Goal: Check status: Check status

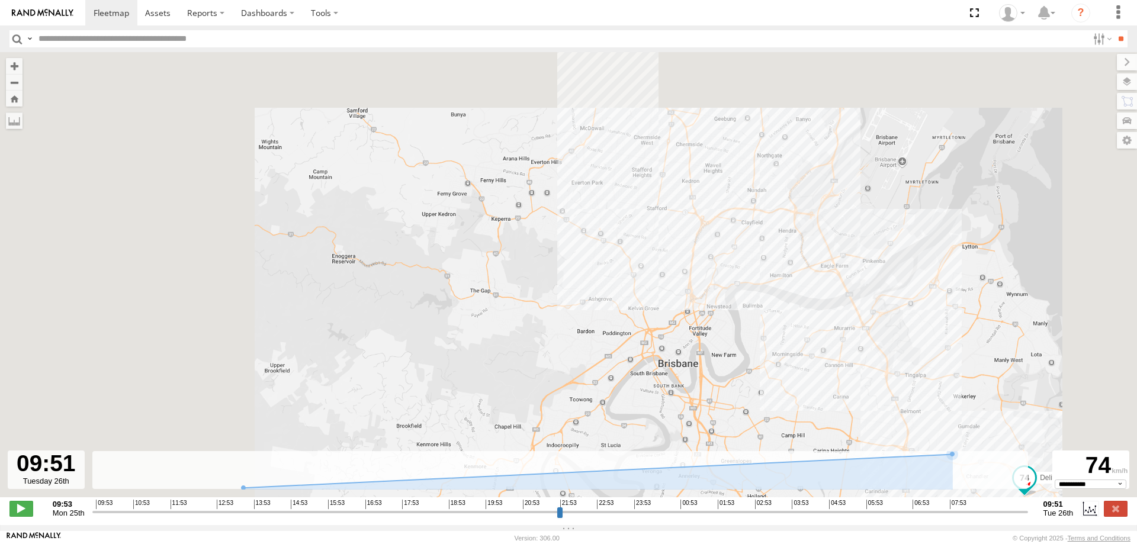
select select "**********"
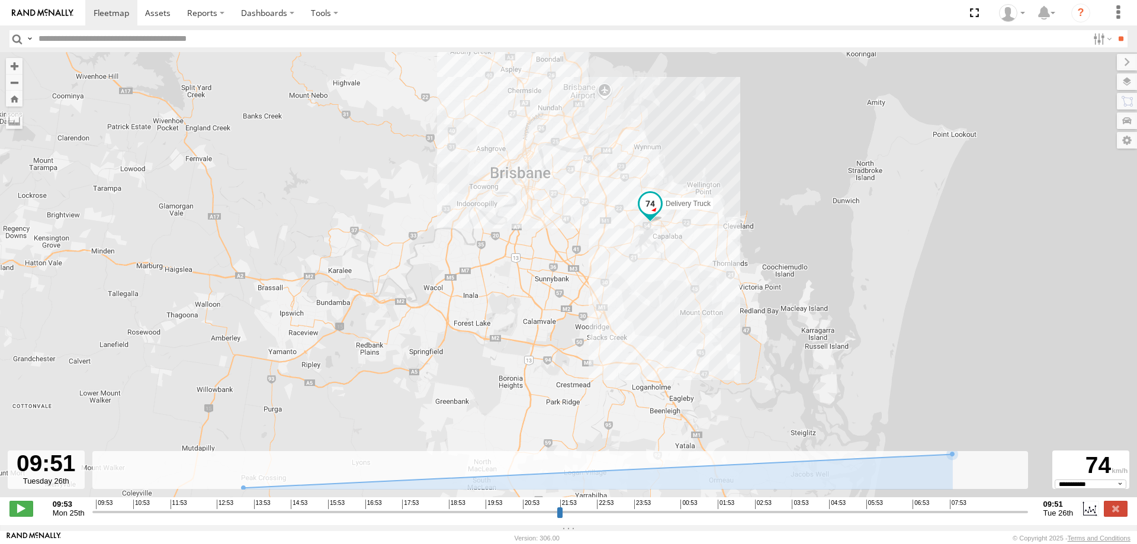
drag, startPoint x: 774, startPoint y: 331, endPoint x: 556, endPoint y: 182, distance: 264.0
click at [556, 182] on div "Delivery Truck" at bounding box center [568, 281] width 1137 height 458
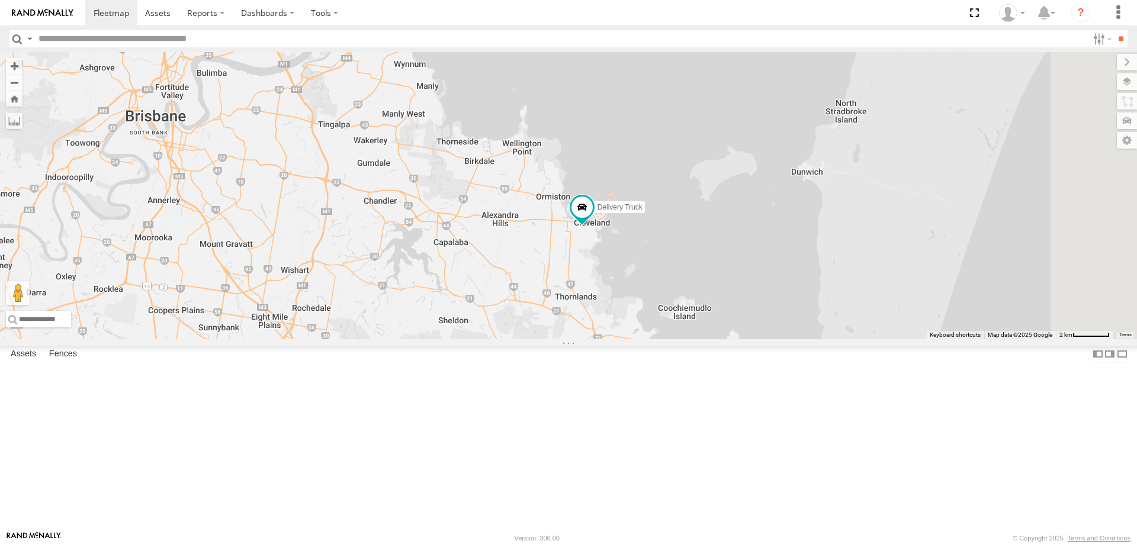
drag, startPoint x: 842, startPoint y: 345, endPoint x: 655, endPoint y: 233, distance: 217.5
click at [655, 233] on div "Delivery Truck cruise Small Truck" at bounding box center [568, 195] width 1137 height 287
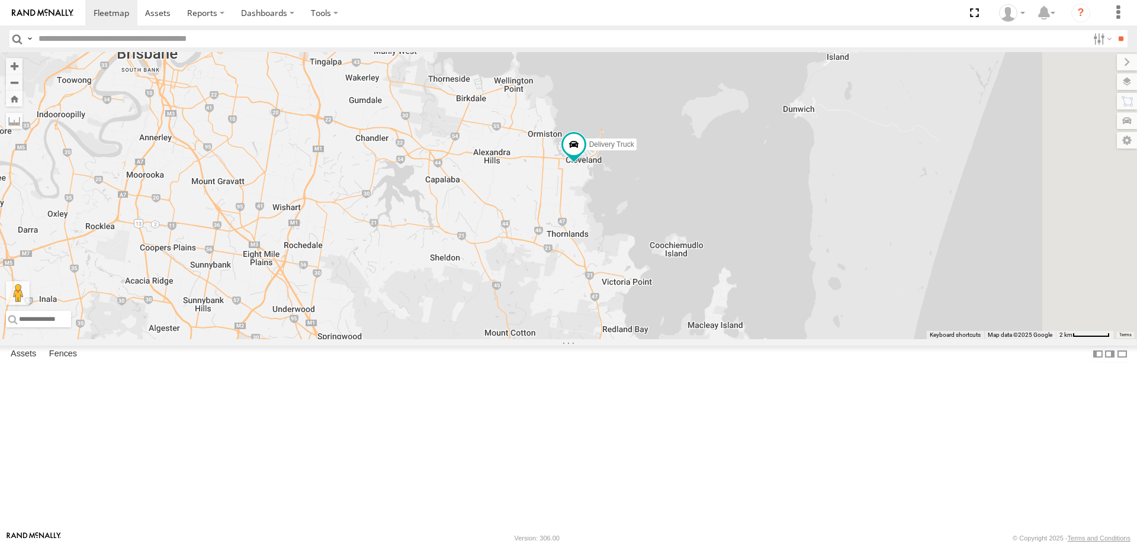
drag, startPoint x: 680, startPoint y: 365, endPoint x: 671, endPoint y: 301, distance: 64.6
click at [671, 301] on div "Delivery Truck cruise Small Truck" at bounding box center [568, 195] width 1137 height 287
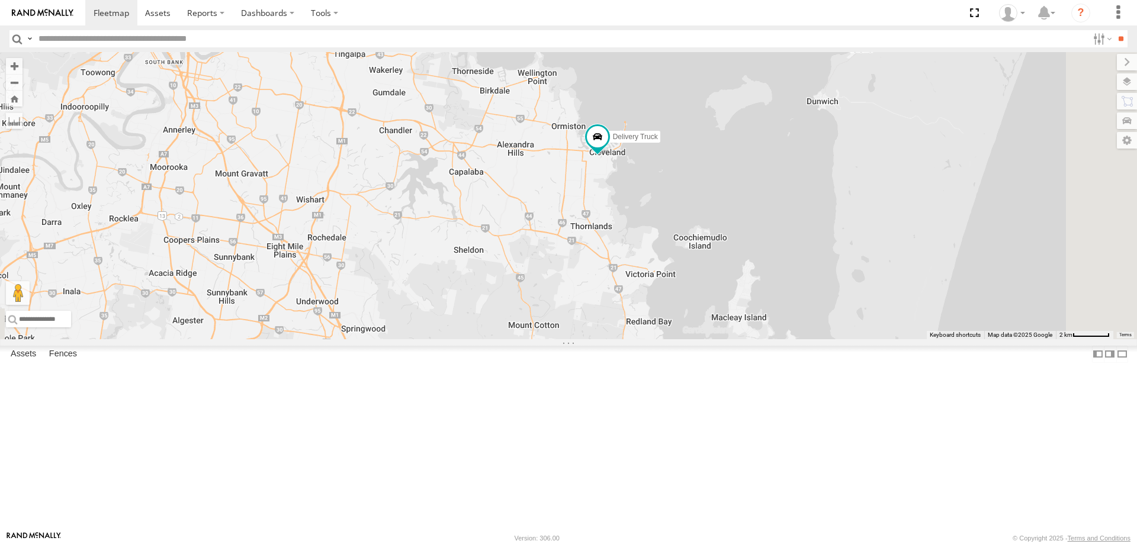
drag, startPoint x: 774, startPoint y: 318, endPoint x: 799, endPoint y: 308, distance: 26.6
click at [799, 308] on div "Delivery Truck cruise Small Truck" at bounding box center [568, 195] width 1137 height 287
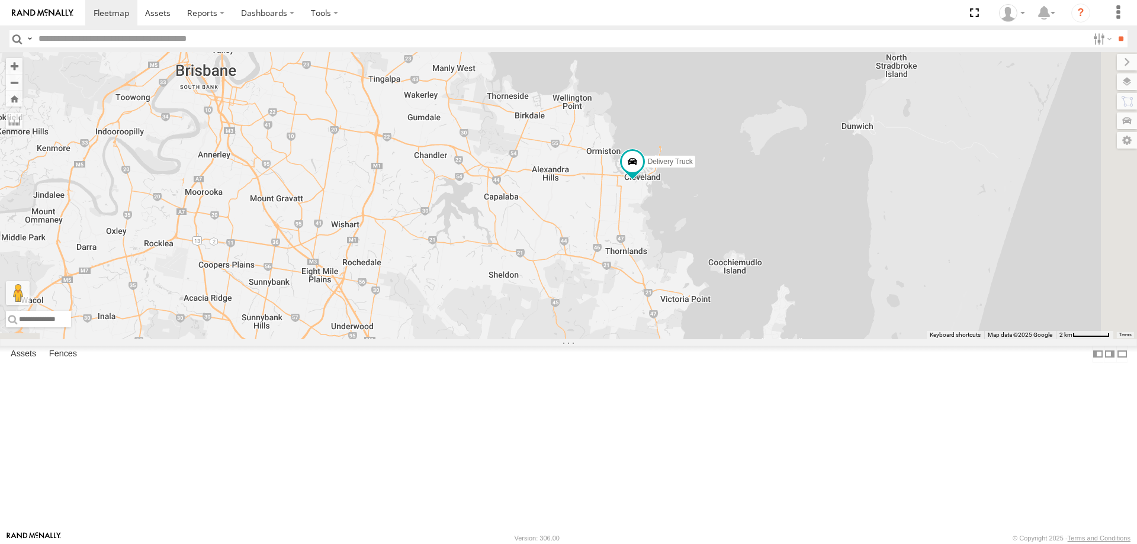
drag, startPoint x: 701, startPoint y: 275, endPoint x: 730, endPoint y: 300, distance: 38.6
click at [730, 300] on div "Delivery Truck cruise Small Truck" at bounding box center [568, 195] width 1137 height 287
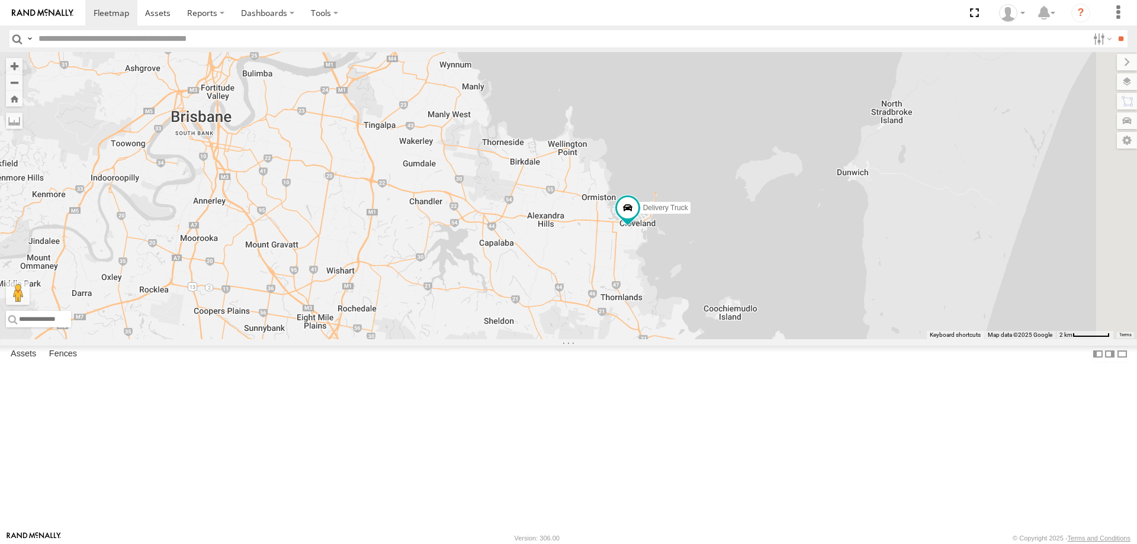
drag, startPoint x: 841, startPoint y: 322, endPoint x: 837, endPoint y: 378, distance: 55.8
click at [837, 339] on div "Delivery Truck cruise Small Truck" at bounding box center [568, 195] width 1137 height 287
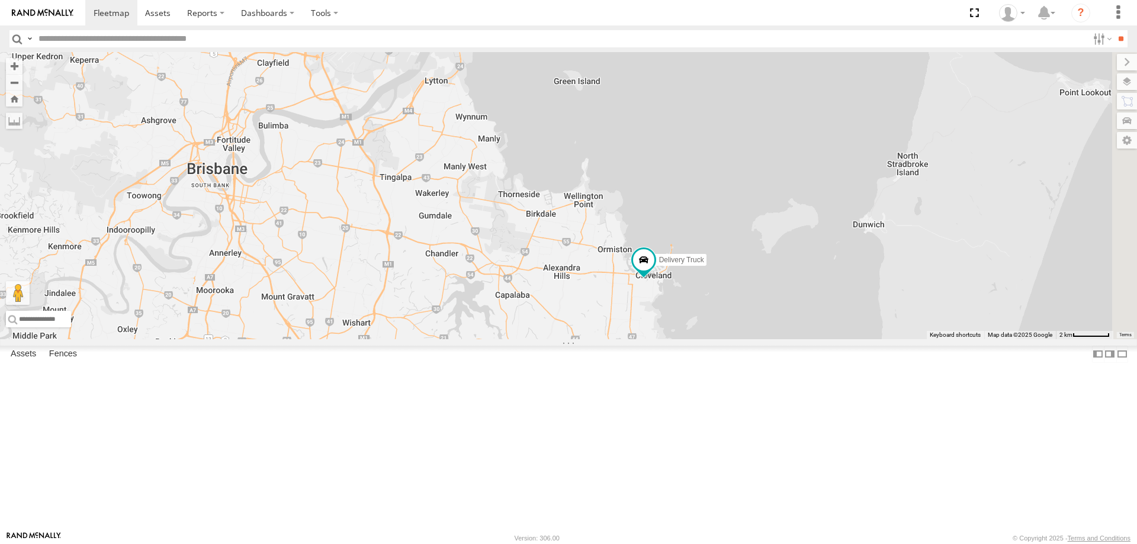
drag, startPoint x: 629, startPoint y: 281, endPoint x: 645, endPoint y: 332, distance: 53.9
click at [645, 332] on div "Delivery Truck cruise Small Truck" at bounding box center [568, 195] width 1137 height 287
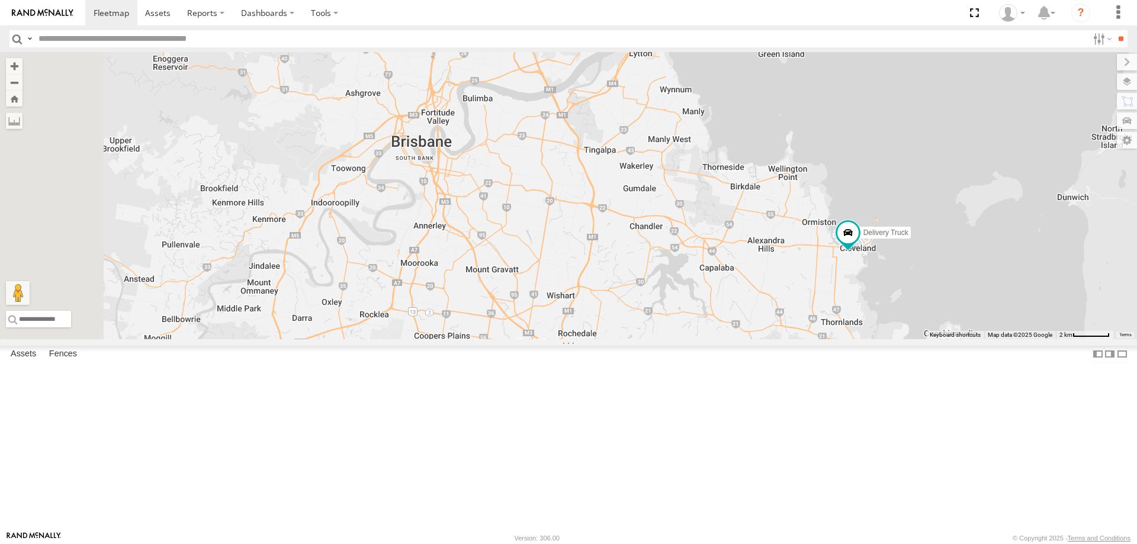
drag, startPoint x: 645, startPoint y: 332, endPoint x: 851, endPoint y: 305, distance: 207.2
click at [851, 305] on div "Delivery Truck cruise Small Truck" at bounding box center [568, 195] width 1137 height 287
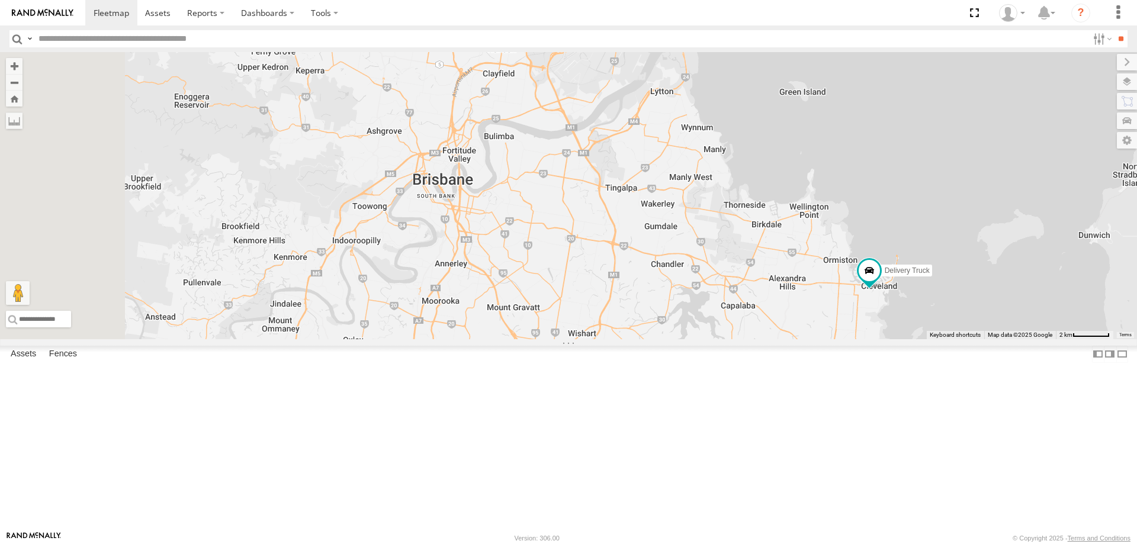
drag, startPoint x: 677, startPoint y: 303, endPoint x: 698, endPoint y: 341, distance: 43.5
click at [698, 339] on div "Delivery Truck cruise Small Truck" at bounding box center [568, 195] width 1137 height 287
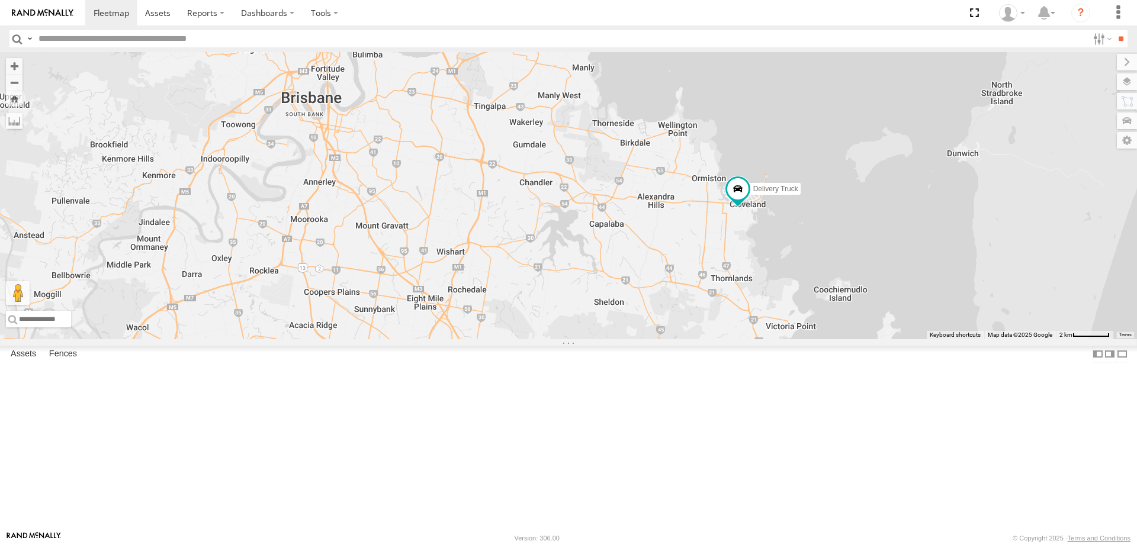
drag, startPoint x: 897, startPoint y: 400, endPoint x: 764, endPoint y: 317, distance: 156.9
click at [764, 317] on div "Delivery Truck cruise Small Truck" at bounding box center [568, 195] width 1137 height 287
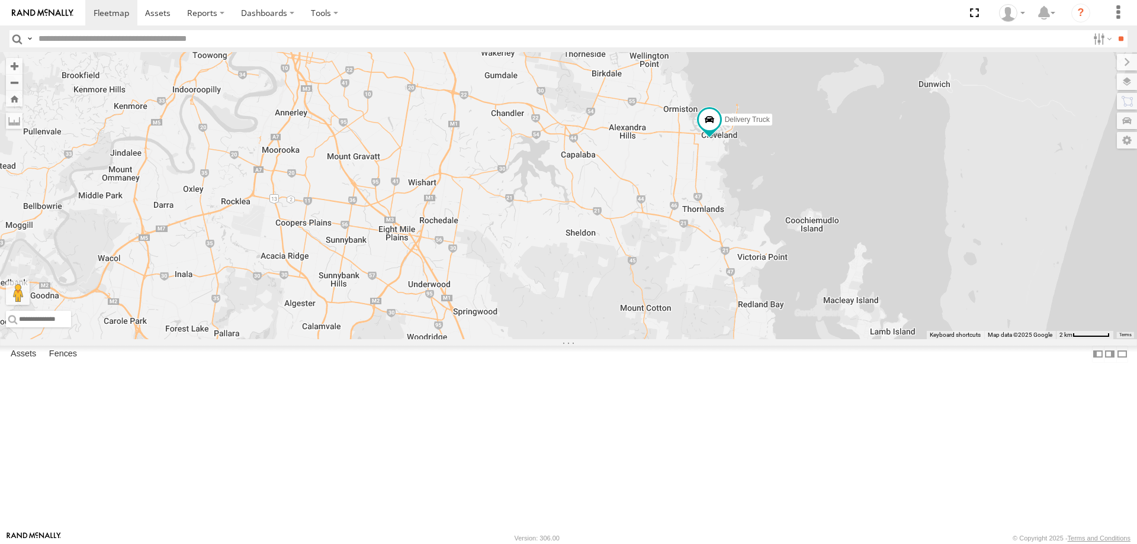
drag, startPoint x: 691, startPoint y: 307, endPoint x: 681, endPoint y: 280, distance: 29.0
click at [681, 280] on div "Delivery Truck cruise Small Truck" at bounding box center [568, 195] width 1137 height 287
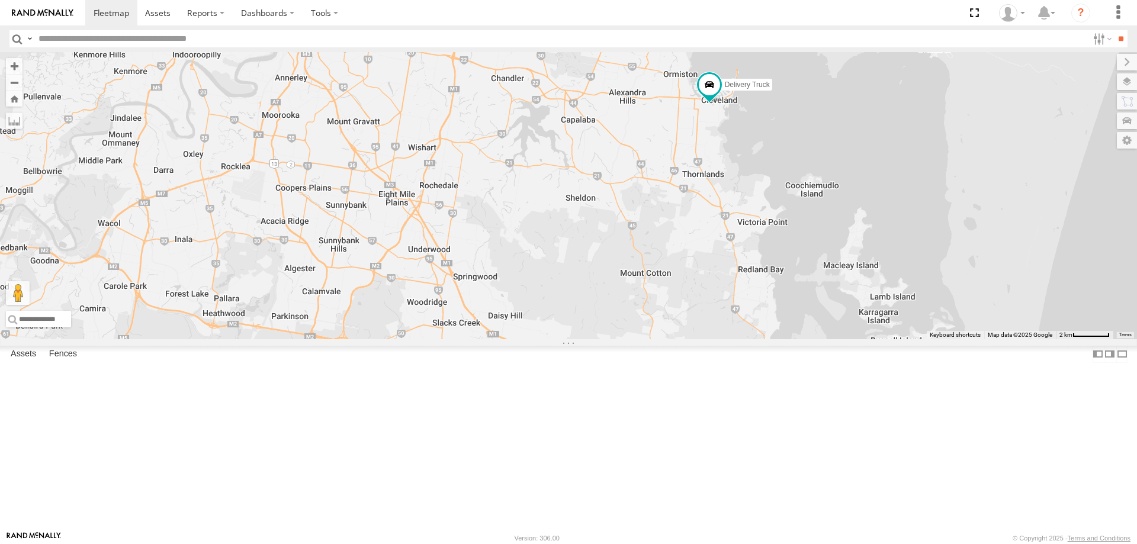
drag, startPoint x: 676, startPoint y: 381, endPoint x: 676, endPoint y: 345, distance: 36.1
click at [676, 339] on div "Delivery Truck cruise Small Truck" at bounding box center [568, 195] width 1137 height 287
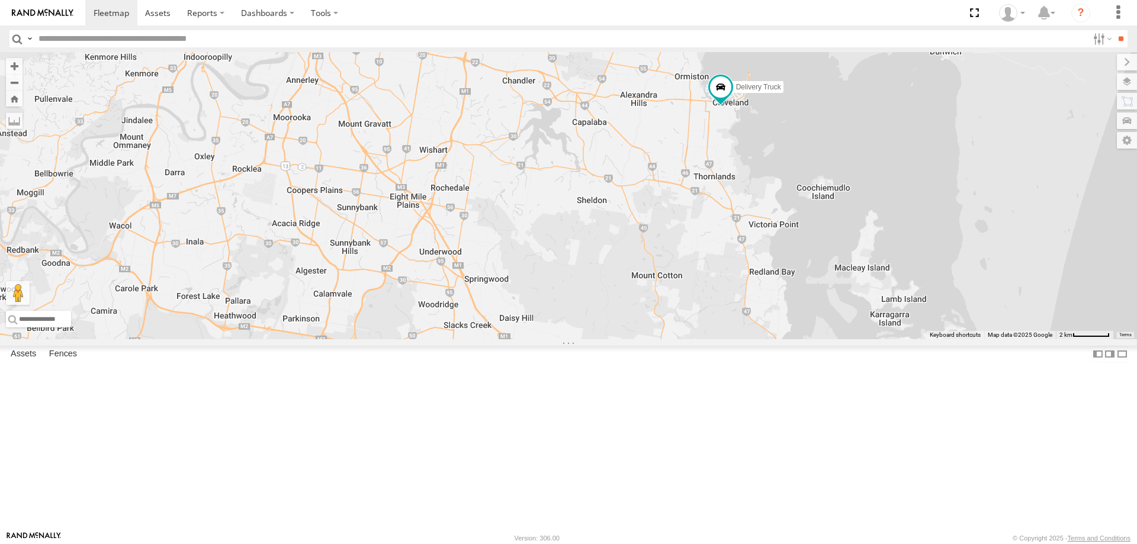
drag, startPoint x: 676, startPoint y: 339, endPoint x: 689, endPoint y: 341, distance: 12.7
click at [689, 339] on div "Delivery Truck cruise Small Truck" at bounding box center [568, 195] width 1137 height 287
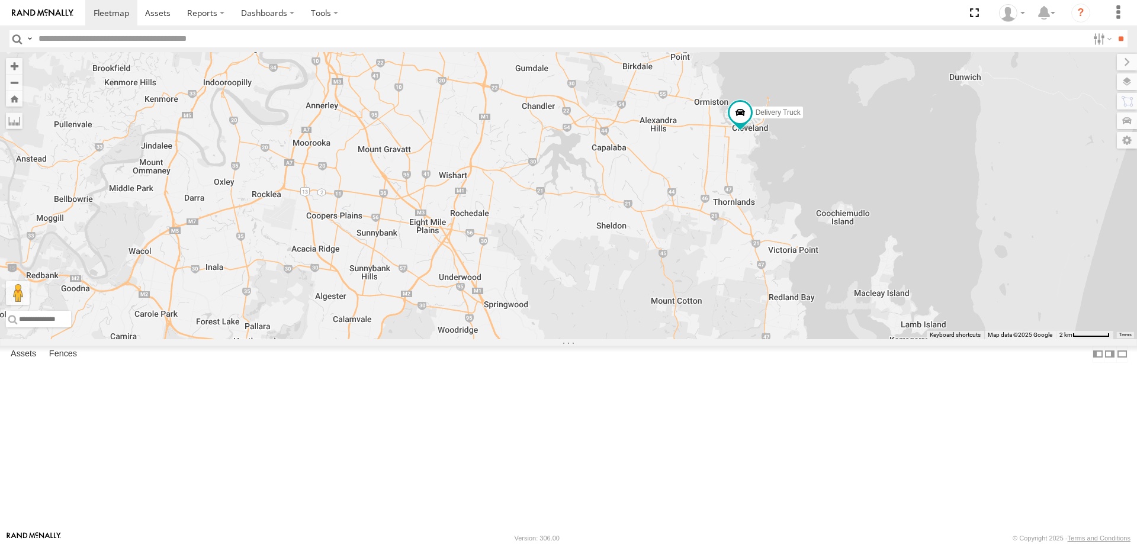
drag, startPoint x: 588, startPoint y: 157, endPoint x: 614, endPoint y: 193, distance: 44.0
click at [614, 193] on div "Delivery Truck cruise Small Truck" at bounding box center [568, 195] width 1137 height 287
click at [0, 0] on div "Delivery Truck All Assets -27.52701 153.27324 Small Truck All Assets [GEOGRAPHI…" at bounding box center [0, 0] width 0 height 0
